Goal: Find specific page/section: Find specific page/section

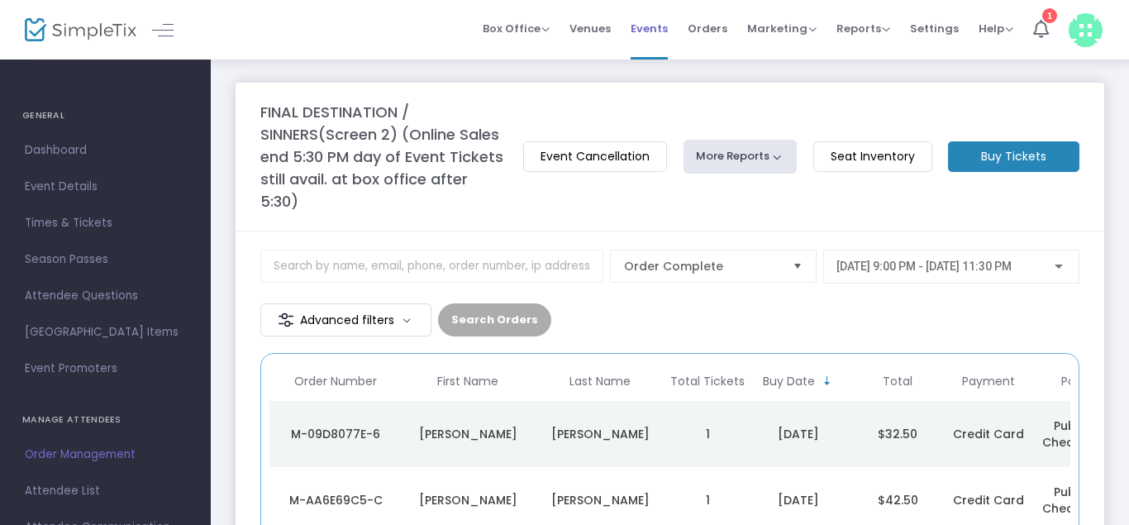
click at [653, 23] on span "Events" at bounding box center [648, 28] width 37 height 42
click at [644, 16] on span "Events" at bounding box center [648, 28] width 37 height 42
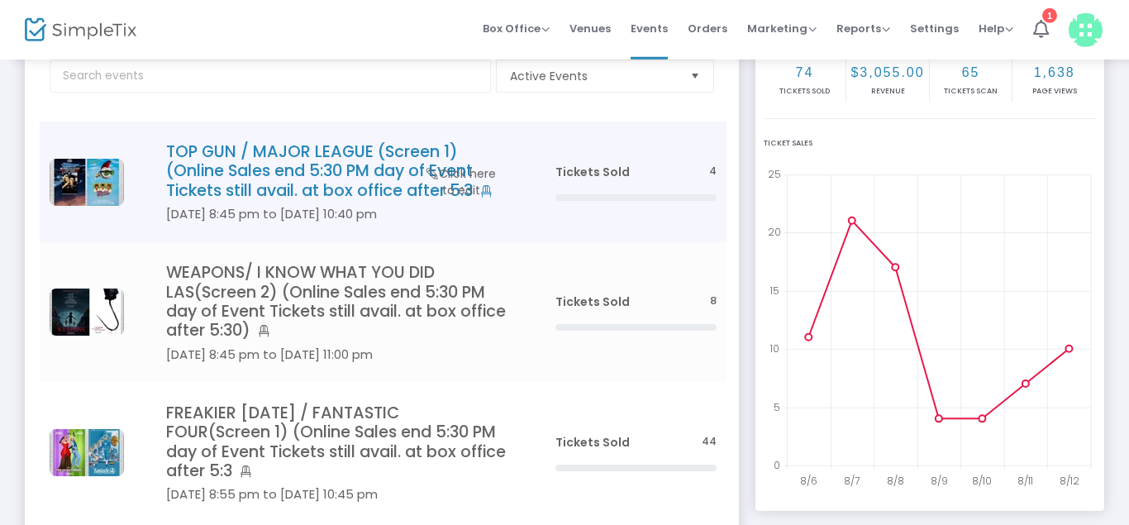
scroll to position [253, 0]
